Goal: Transaction & Acquisition: Subscribe to service/newsletter

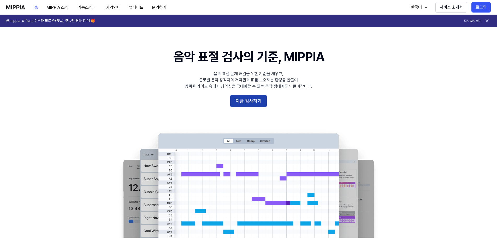
click at [248, 103] on button "지금 검사하기" at bounding box center [248, 101] width 37 height 13
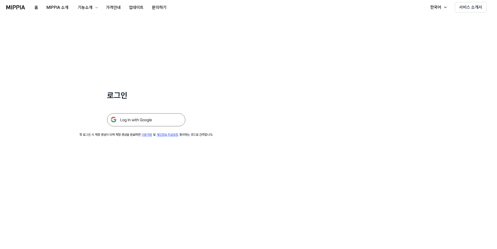
click at [135, 121] on img at bounding box center [146, 119] width 78 height 13
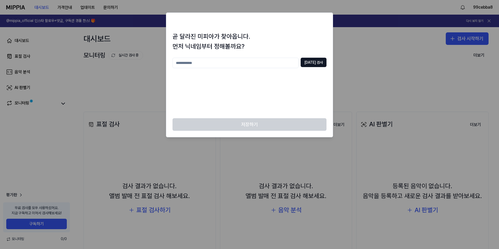
click at [141, 65] on div at bounding box center [249, 124] width 499 height 249
click at [182, 64] on input "text" at bounding box center [235, 63] width 126 height 10
type input "*****"
click at [320, 61] on button "[DATE] 검사" at bounding box center [314, 62] width 26 height 9
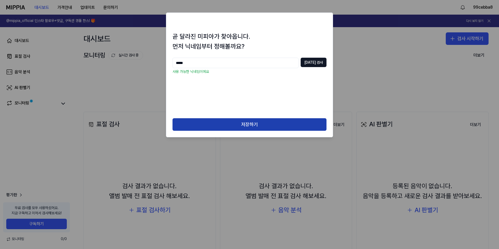
click at [238, 121] on button "저장하기" at bounding box center [249, 124] width 154 height 13
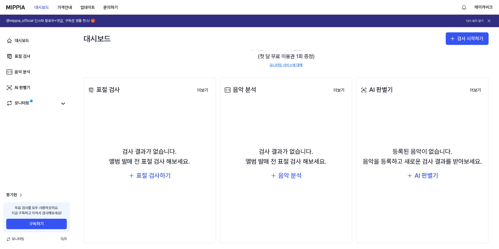
scroll to position [39, 0]
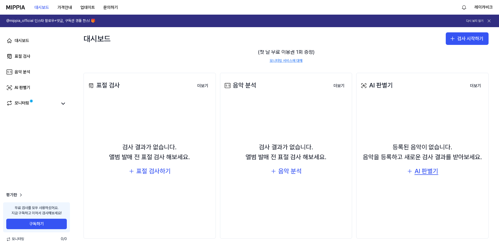
click at [418, 170] on div "AI 판별기" at bounding box center [426, 171] width 24 height 10
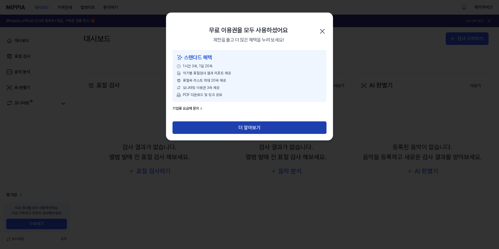
click at [244, 126] on button "더 알아보기" at bounding box center [249, 127] width 154 height 13
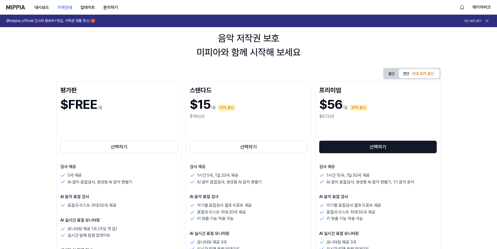
scroll to position [26, 0]
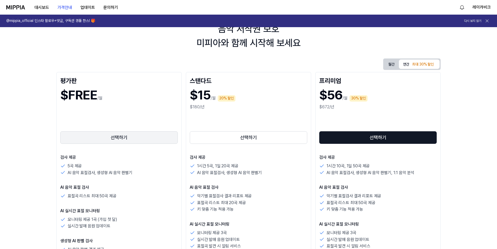
click at [119, 137] on button "선택하기" at bounding box center [118, 137] width 117 height 13
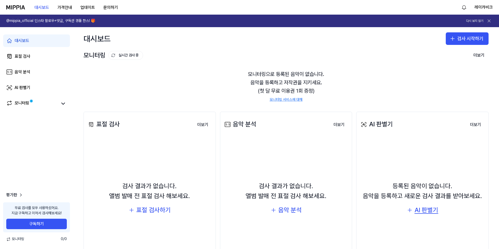
click at [408, 209] on icon "button" at bounding box center [409, 210] width 6 height 6
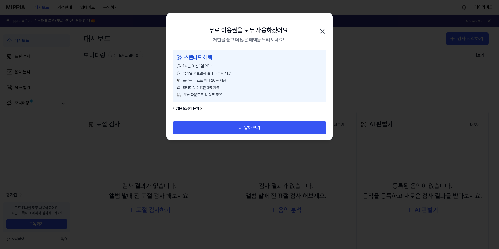
click at [314, 24] on div "무료 이용권을 모두 사용하셨어요 제한을 풀고 더 많은 혜택을 누려 보세요! 닫기" at bounding box center [249, 31] width 166 height 37
click at [316, 28] on div "무료 이용권을 모두 사용하셨어요 제한을 풀고 더 많은 혜택을 누려 보세요! 닫기" at bounding box center [249, 31] width 166 height 37
drag, startPoint x: 318, startPoint y: 33, endPoint x: 322, endPoint y: 35, distance: 4.8
click at [318, 34] on div "무료 이용권을 모두 사용하셨어요 제한을 풀고 더 많은 혜택을 누려 보세요! 닫기" at bounding box center [249, 31] width 166 height 37
click at [325, 34] on icon "button" at bounding box center [322, 31] width 8 height 8
